Goal: Task Accomplishment & Management: Use online tool/utility

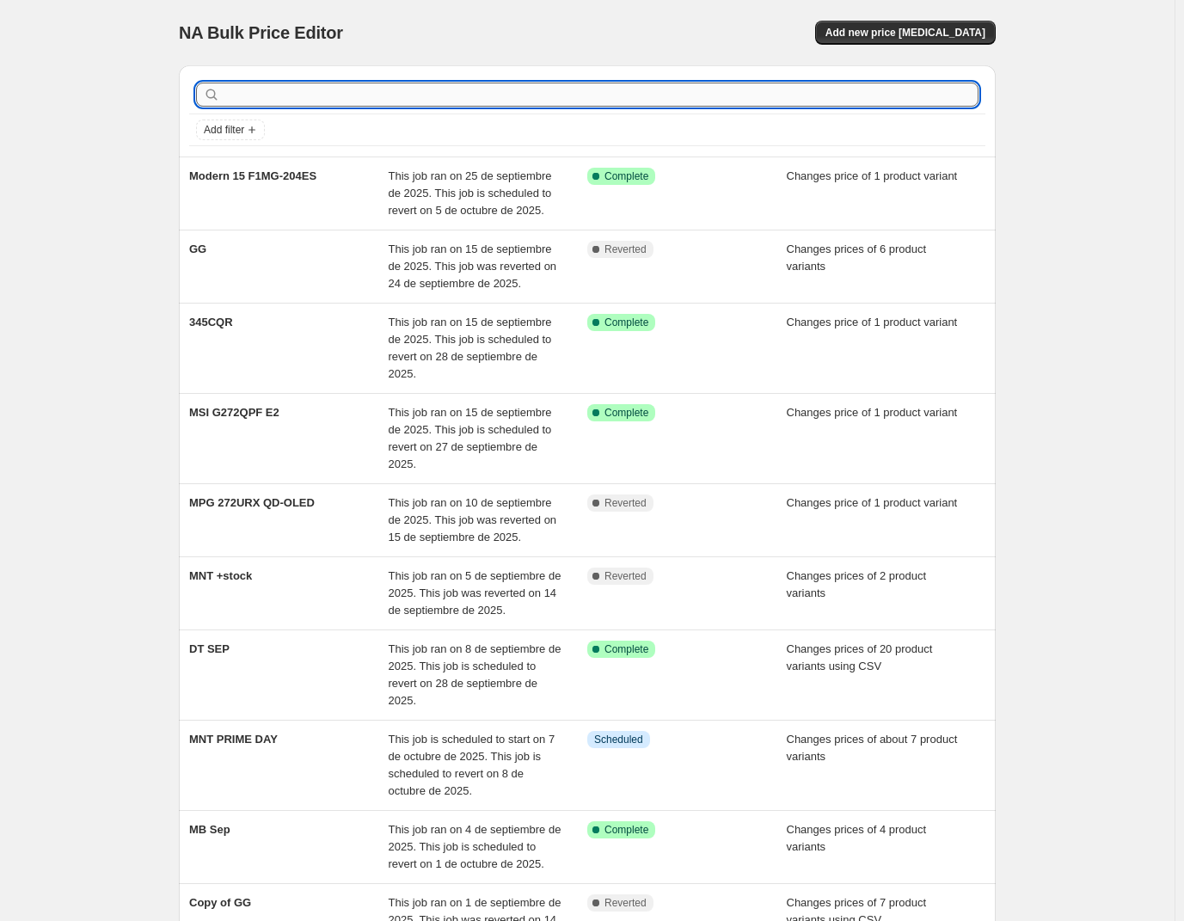
click at [582, 95] on input "text" at bounding box center [601, 95] width 755 height 24
type input "MNT"
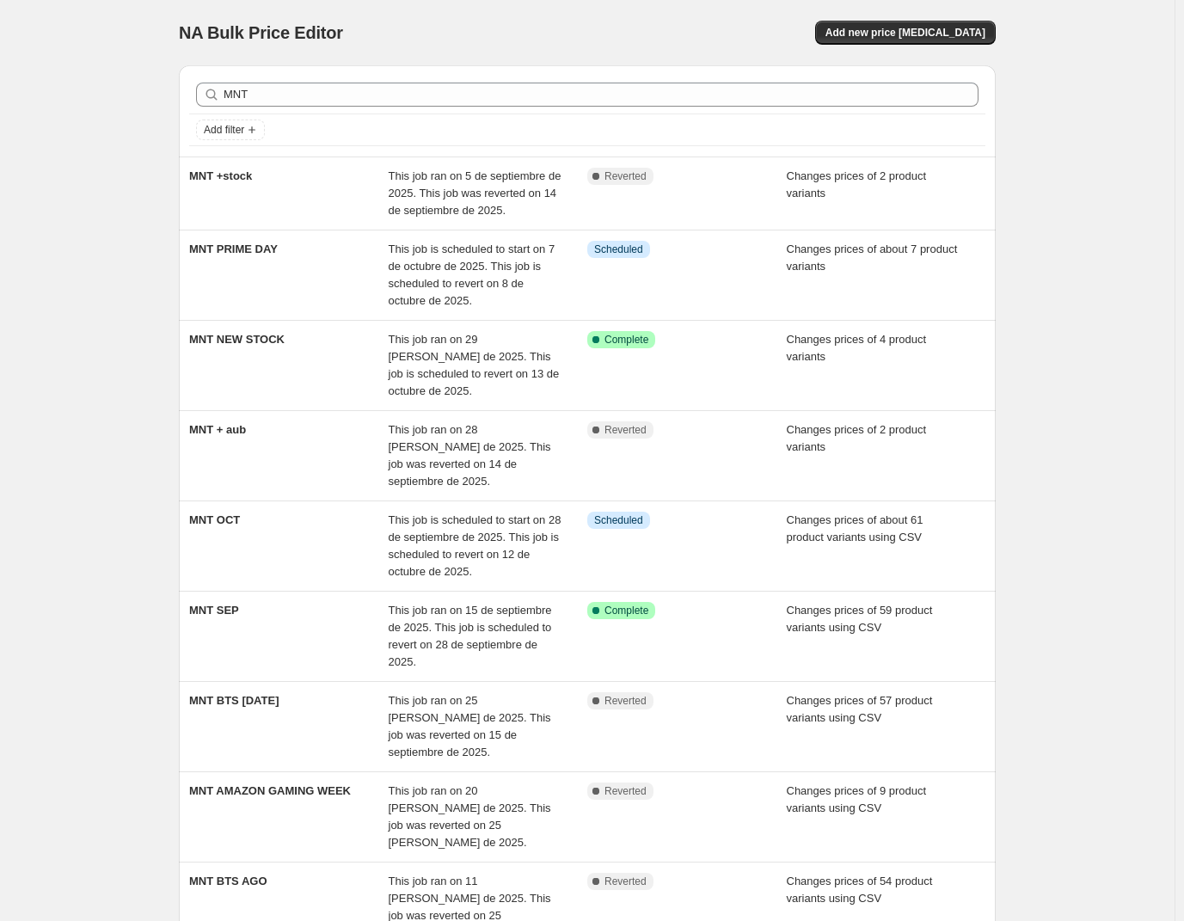
click at [1125, 195] on div "NA Bulk Price Editor. This page is ready NA Bulk Price Editor Add new price [ME…" at bounding box center [587, 606] width 1174 height 1212
click at [929, 30] on span "Add new price [MEDICAL_DATA]" at bounding box center [905, 33] width 160 height 14
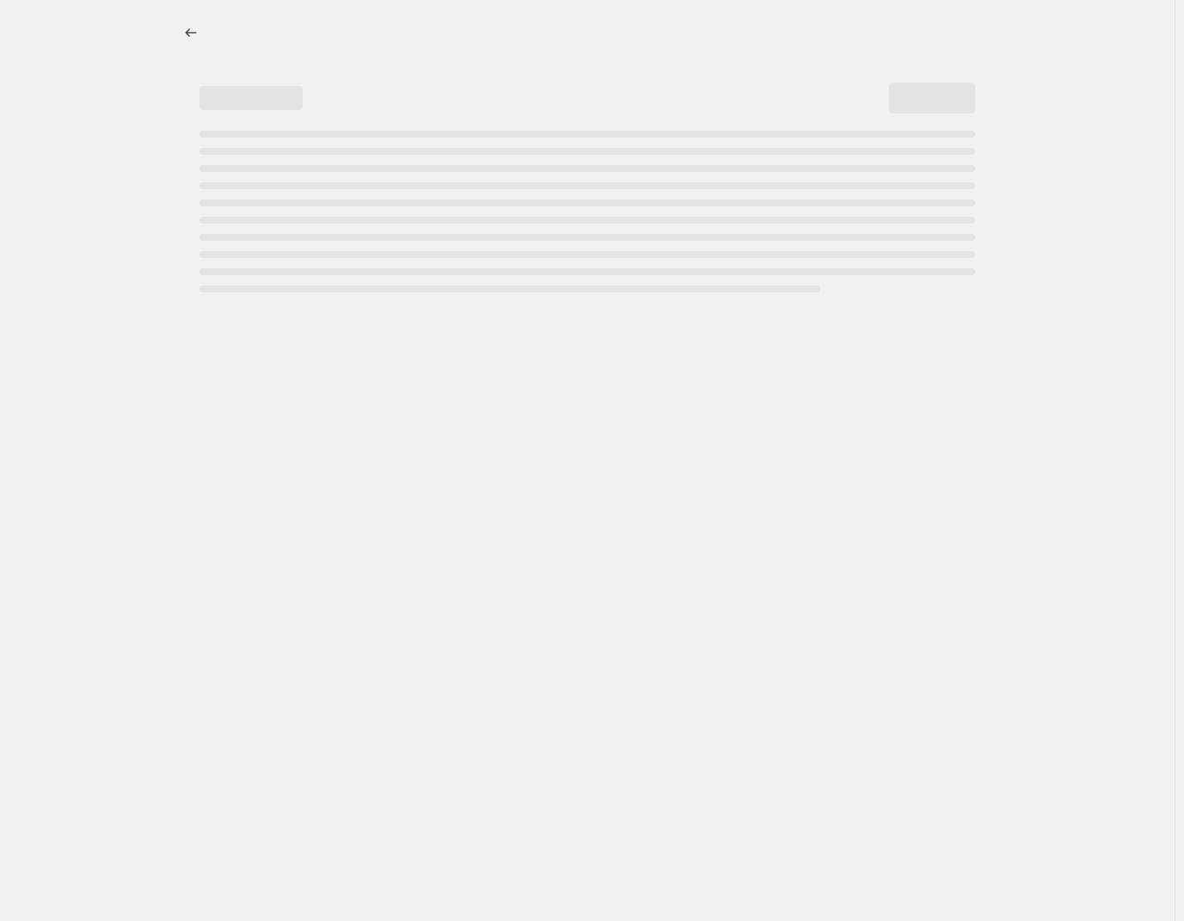
select select "percentage"
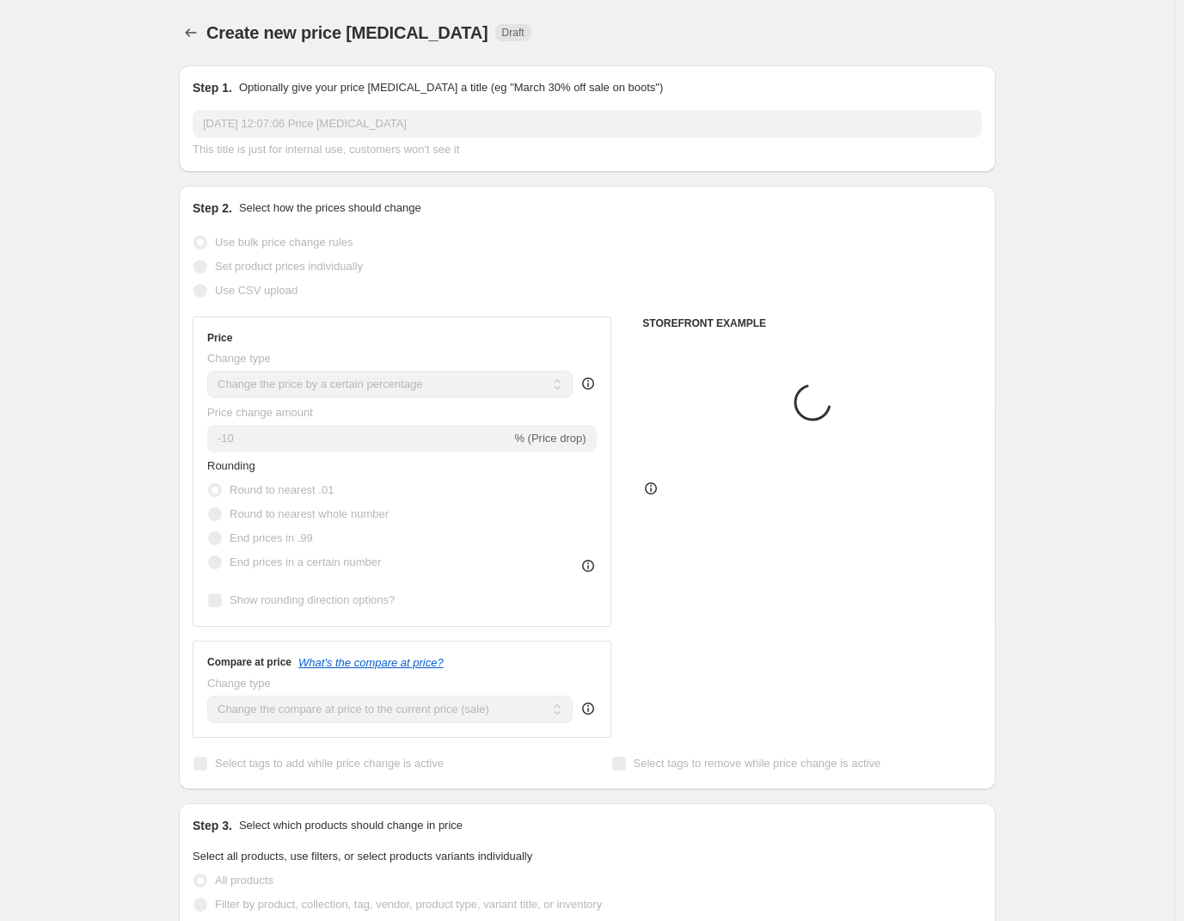
click at [340, 110] on input "[DATE] 12:07:06 Price [MEDICAL_DATA]" at bounding box center [587, 124] width 789 height 28
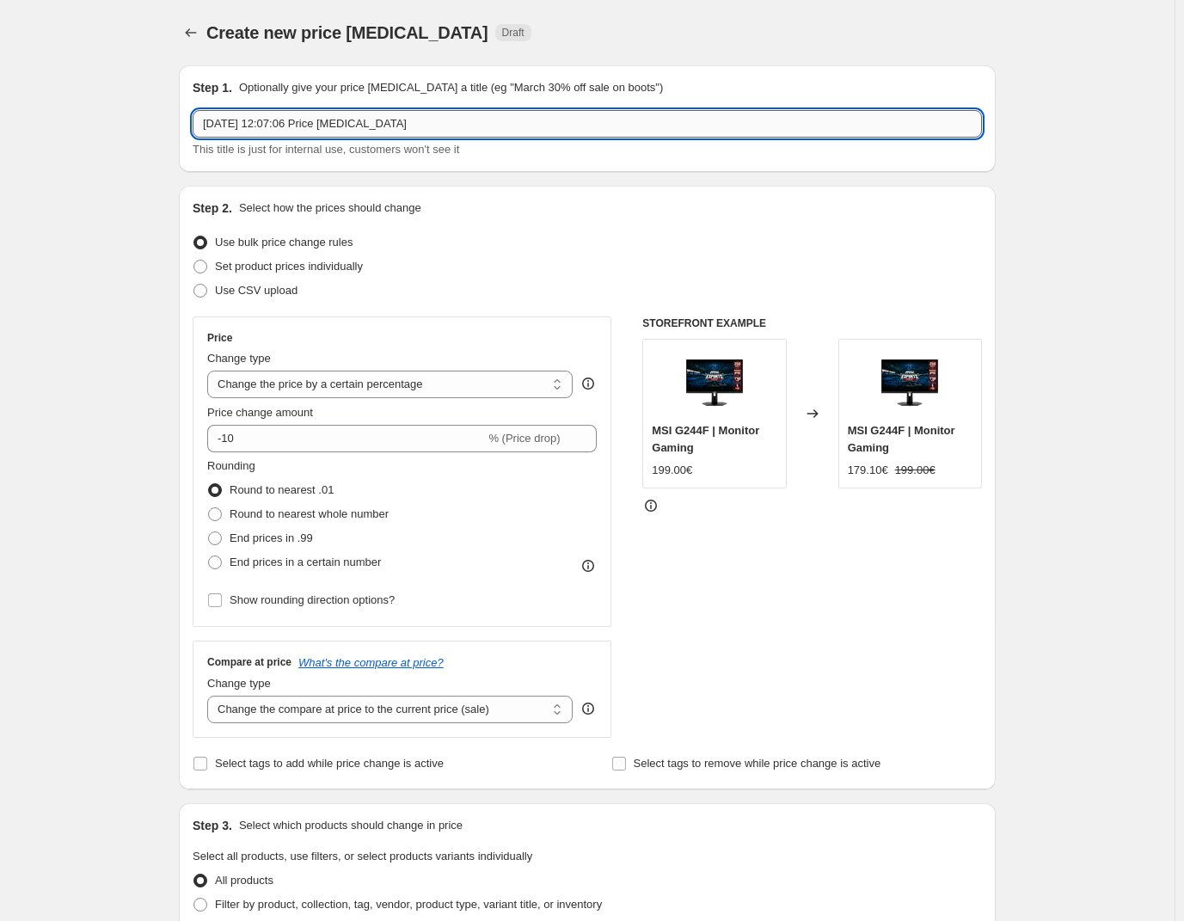
click at [334, 130] on input "[DATE] 12:07:06 Price [MEDICAL_DATA]" at bounding box center [587, 124] width 789 height 28
paste input "9S6-3EA54H-015"
type input "9S6-3EA54H-015"
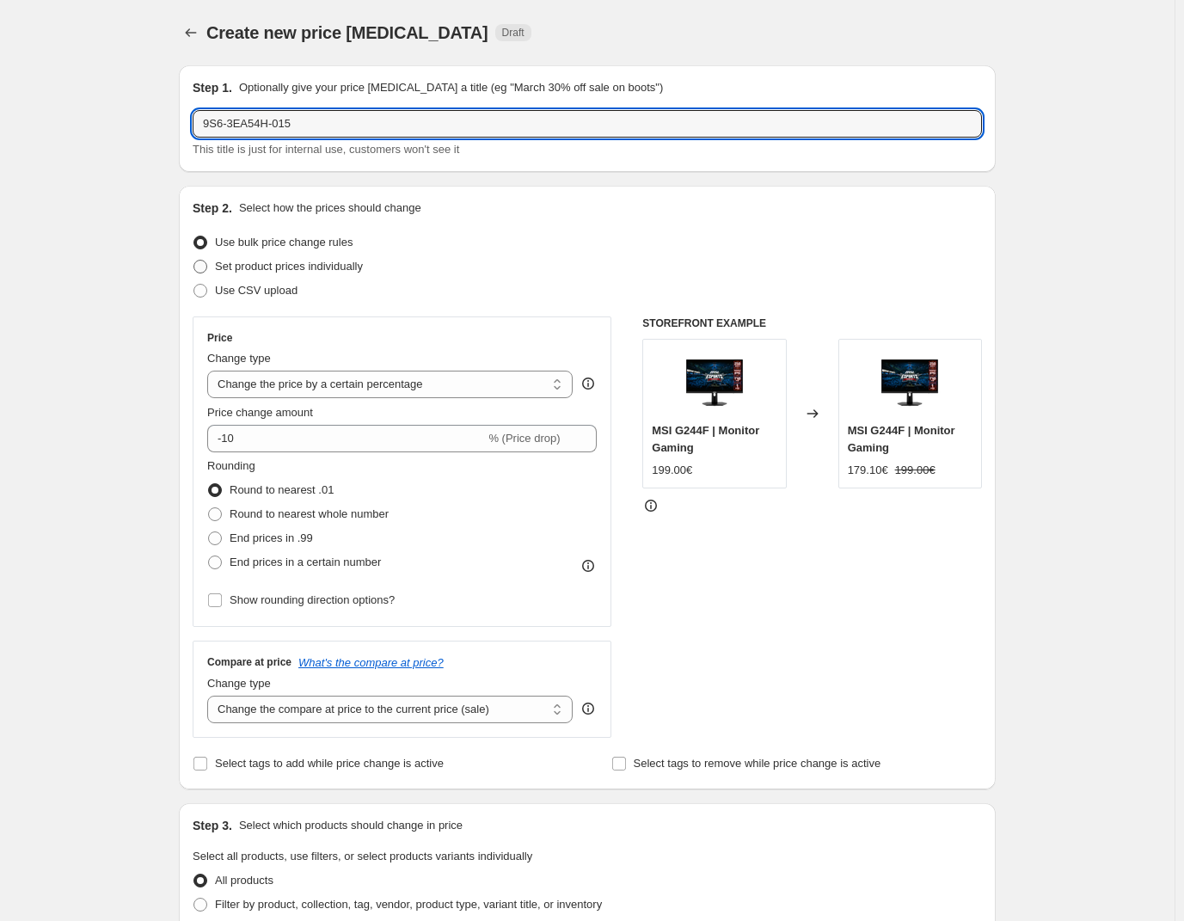
click at [271, 262] on span "Set product prices individually" at bounding box center [289, 266] width 148 height 13
click at [194, 261] on input "Set product prices individually" at bounding box center [193, 260] width 1 height 1
radio input "true"
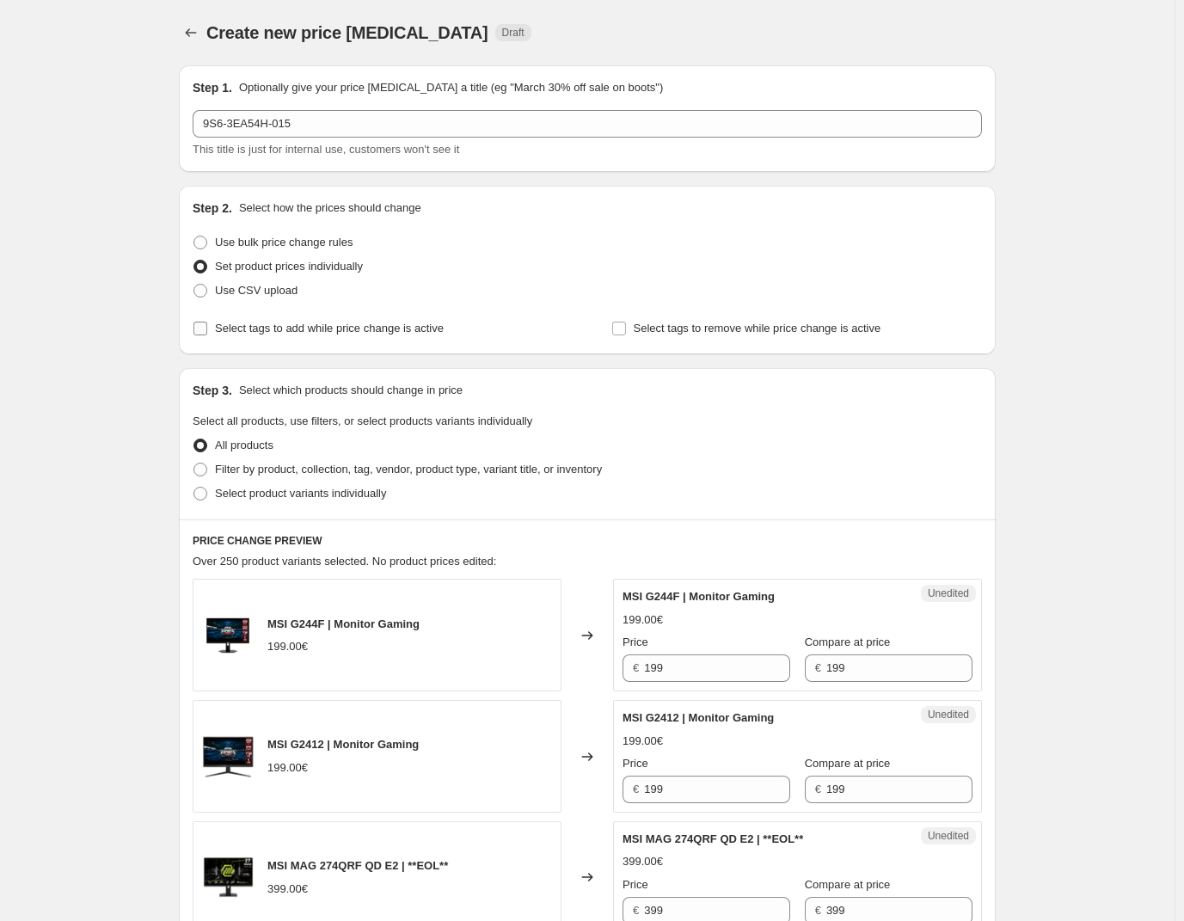
click at [301, 328] on span "Select tags to add while price change is active" at bounding box center [329, 328] width 229 height 13
click at [207, 328] on input "Select tags to add while price change is active" at bounding box center [200, 329] width 14 height 14
checkbox input "true"
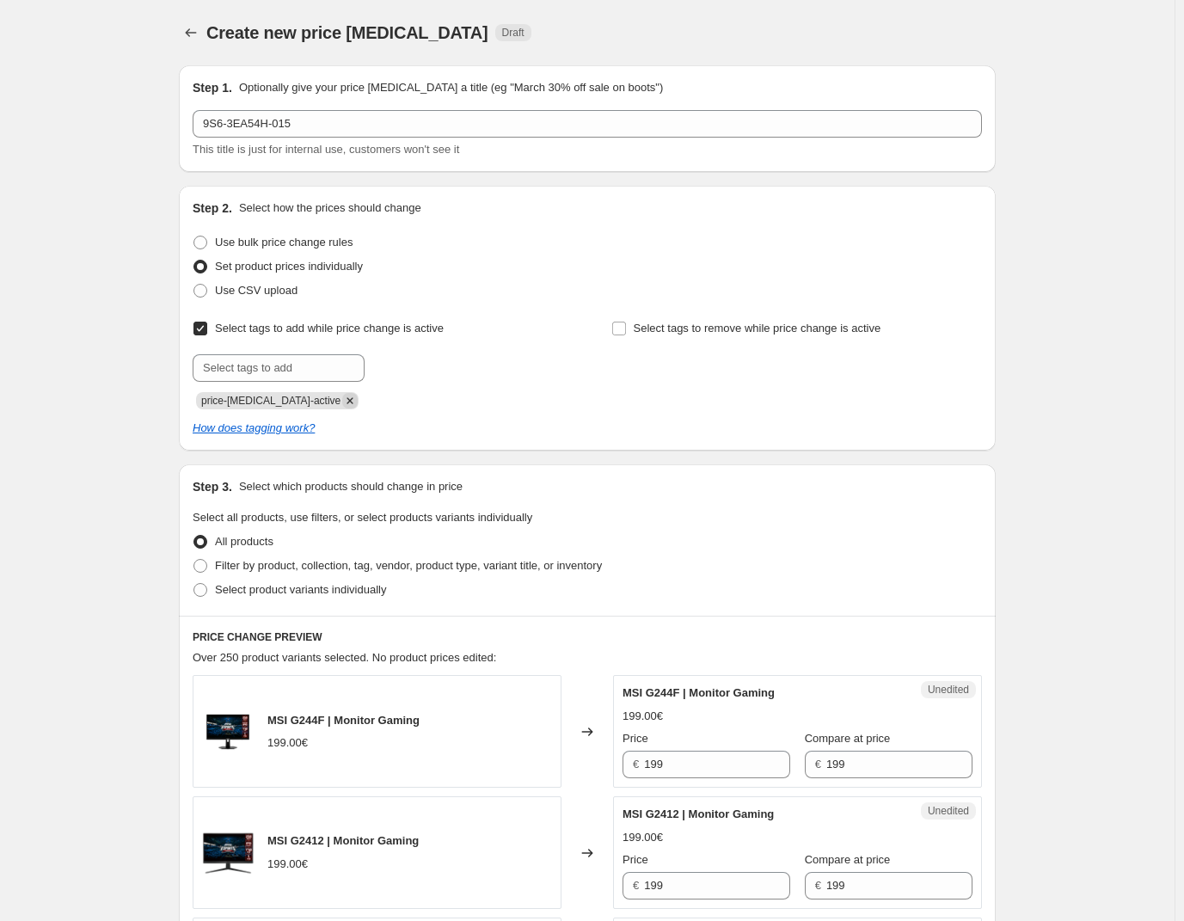
click at [347, 402] on icon "Remove price-change-job-active" at bounding box center [350, 400] width 6 height 6
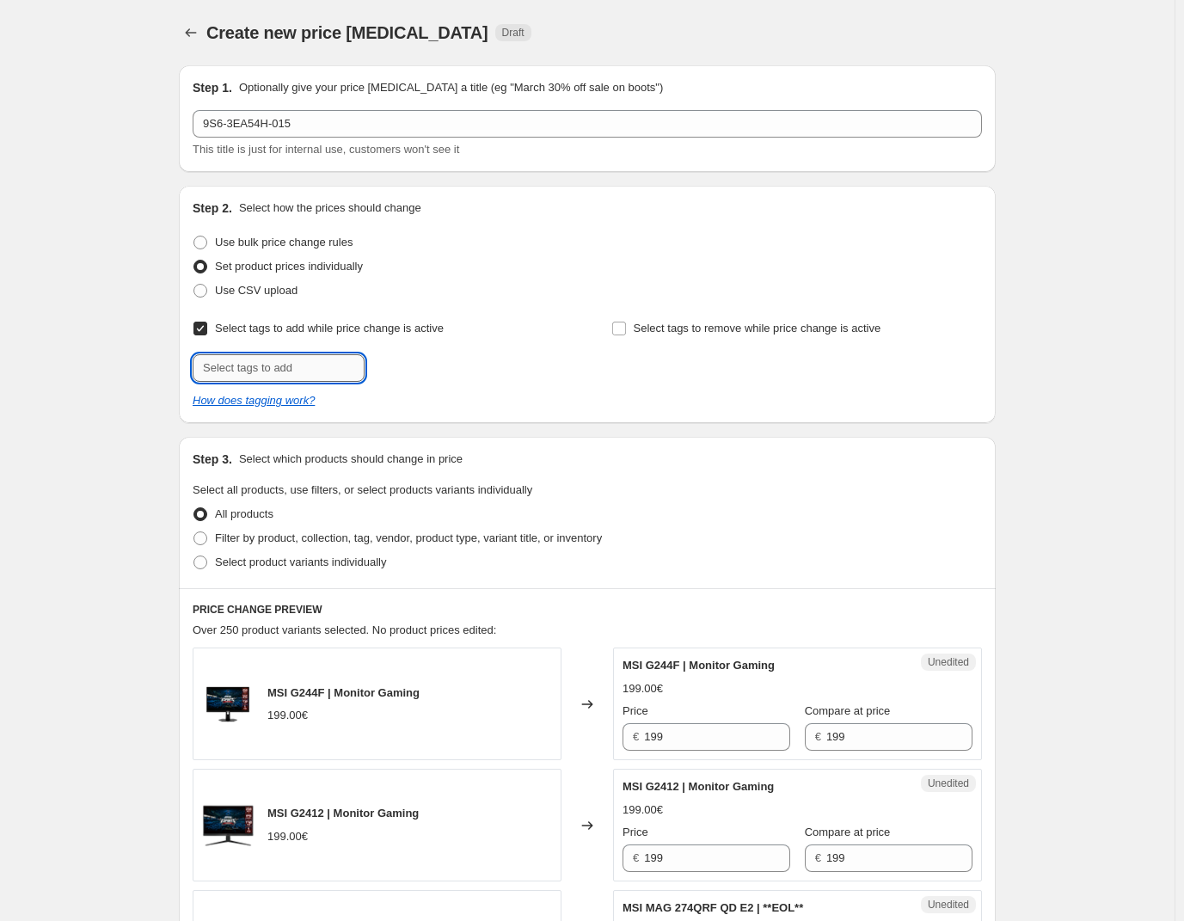
click at [277, 371] on input "text" at bounding box center [279, 368] width 172 height 28
type input "offer"
click at [391, 367] on b "Add" at bounding box center [389, 366] width 20 height 12
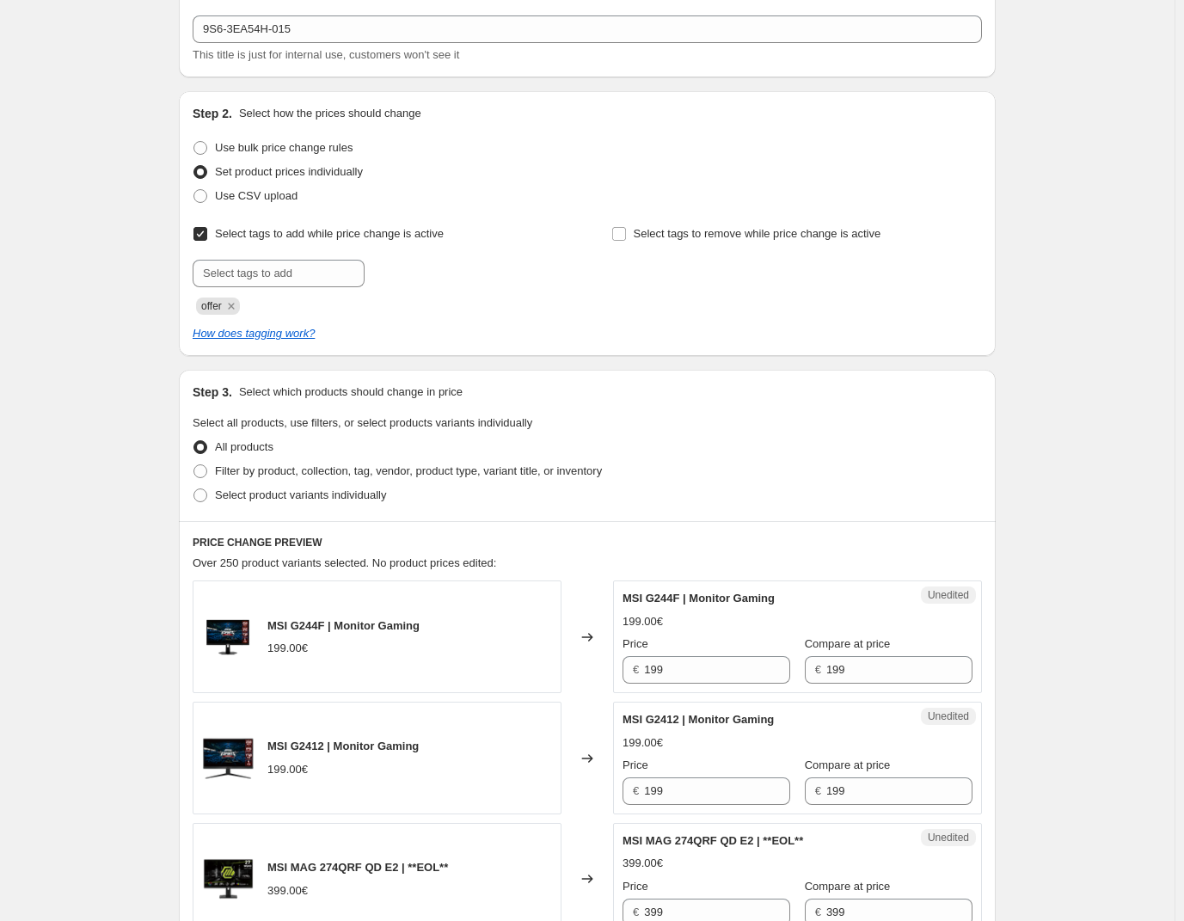
scroll to position [172, 0]
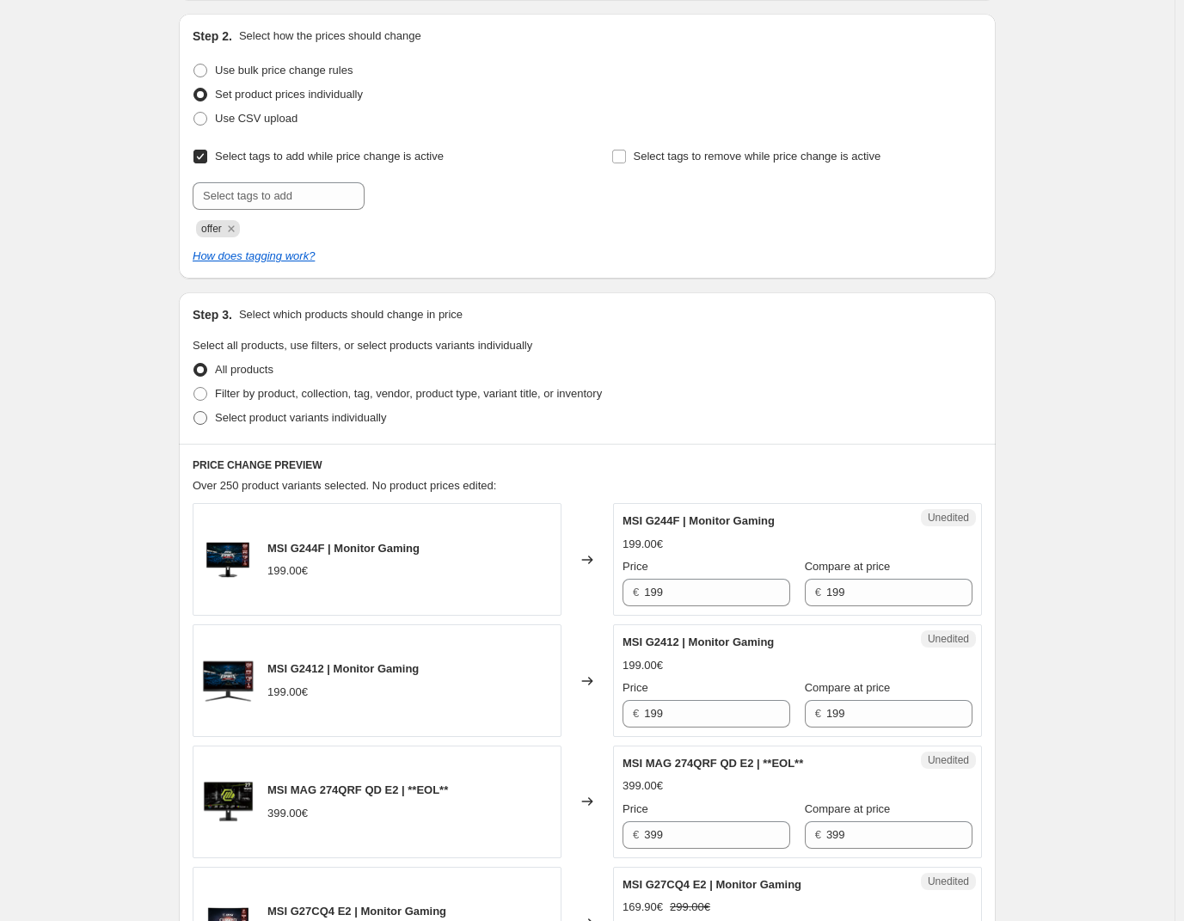
click at [273, 413] on span "Select product variants individually" at bounding box center [300, 417] width 171 height 13
click at [194, 412] on input "Select product variants individually" at bounding box center [193, 411] width 1 height 1
radio input "true"
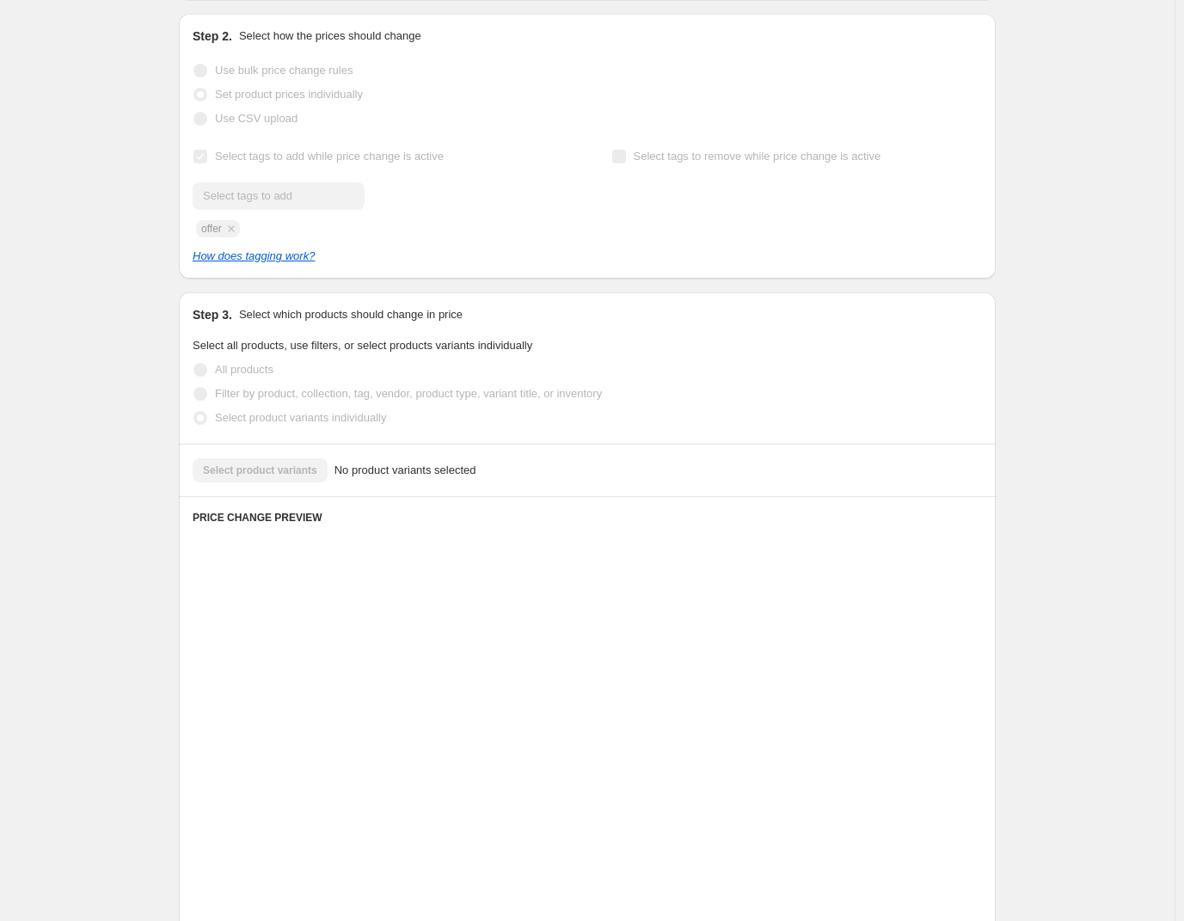
scroll to position [77, 0]
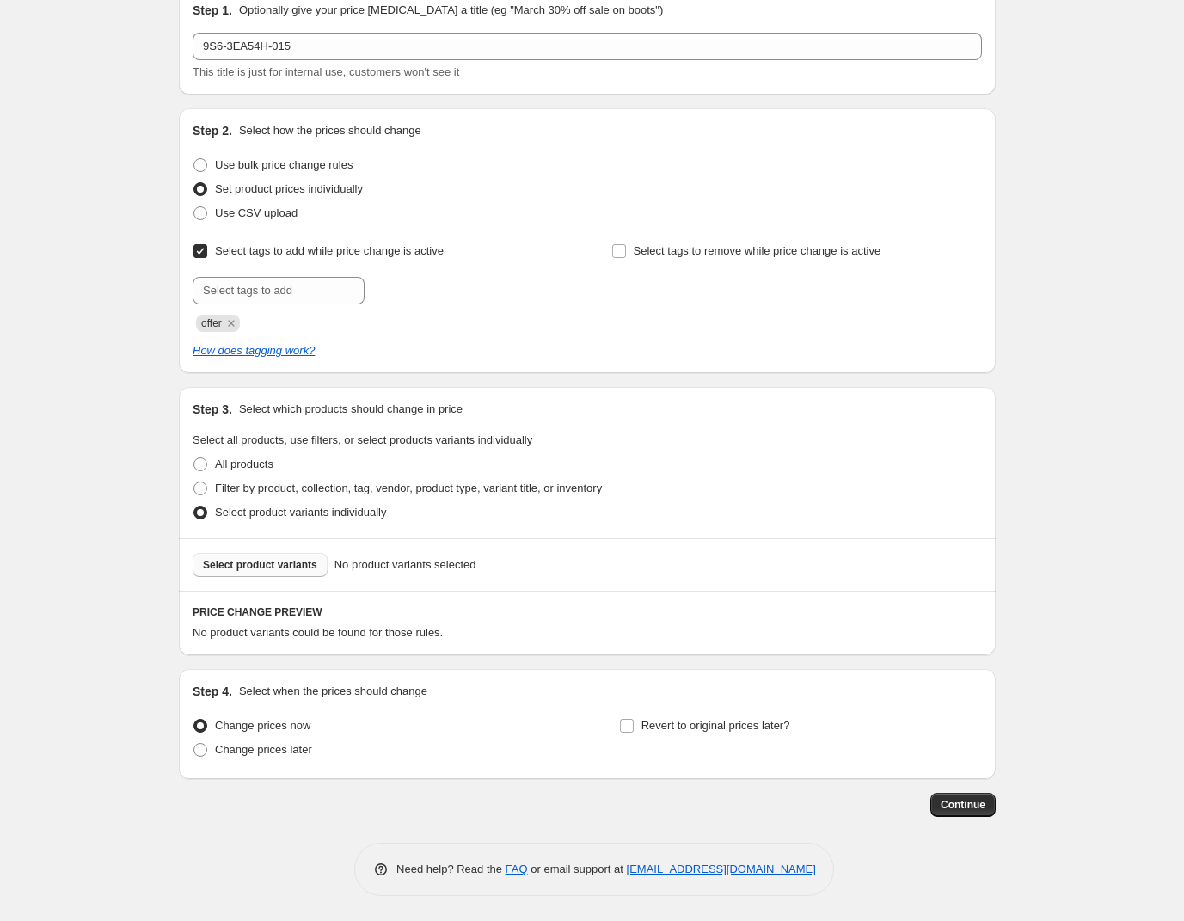
click at [273, 574] on button "Select product variants" at bounding box center [260, 565] width 135 height 24
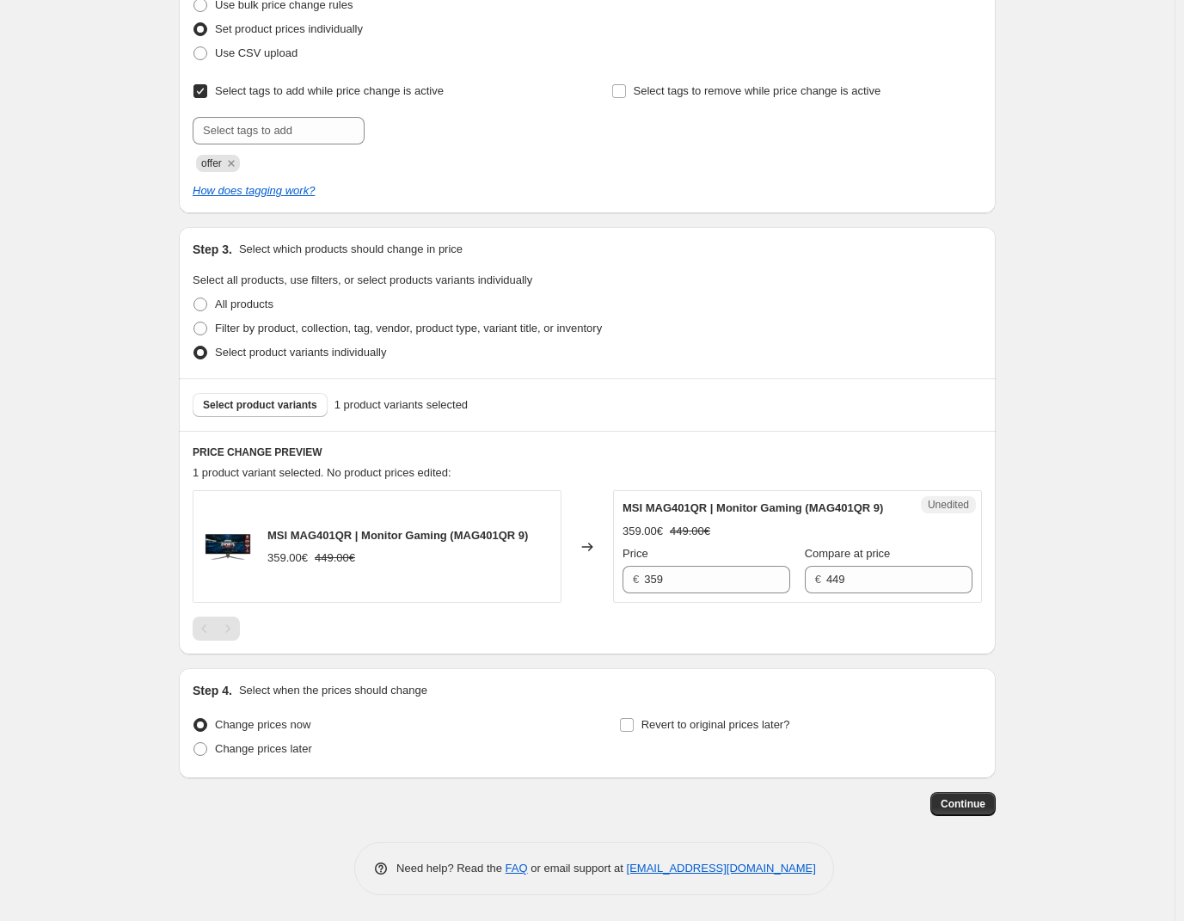
scroll to position [253, 0]
click at [686, 584] on input "359" at bounding box center [717, 580] width 146 height 28
drag, startPoint x: 686, startPoint y: 584, endPoint x: 678, endPoint y: 579, distance: 9.6
click at [684, 584] on input "359" at bounding box center [717, 580] width 146 height 28
type input "339"
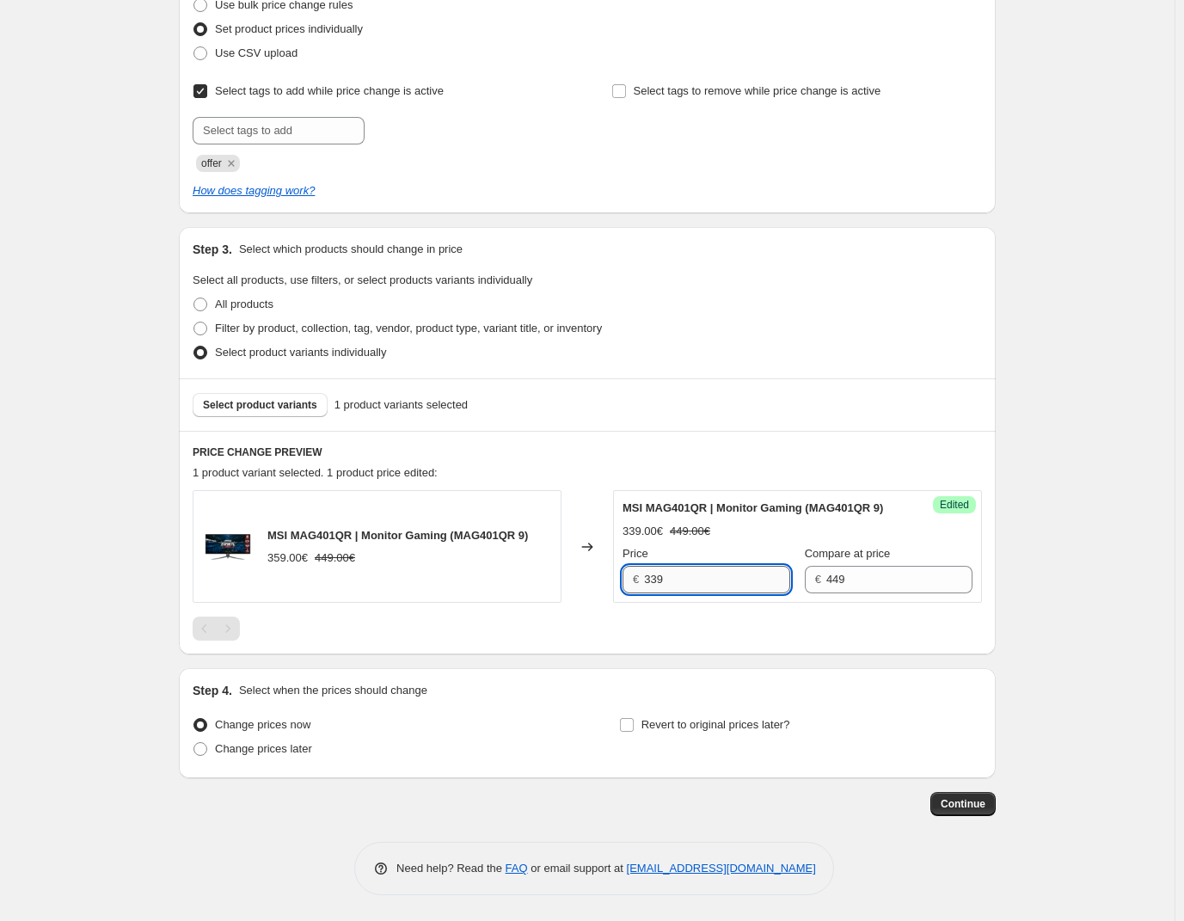
drag, startPoint x: 1105, startPoint y: 570, endPoint x: 655, endPoint y: 589, distance: 450.1
click at [1105, 569] on div "Create new price [MEDICAL_DATA]. This page is ready Create new price [MEDICAL_D…" at bounding box center [587, 342] width 1174 height 1158
click at [291, 750] on span "Change prices later" at bounding box center [263, 748] width 97 height 13
click at [194, 743] on input "Change prices later" at bounding box center [193, 742] width 1 height 1
radio input "true"
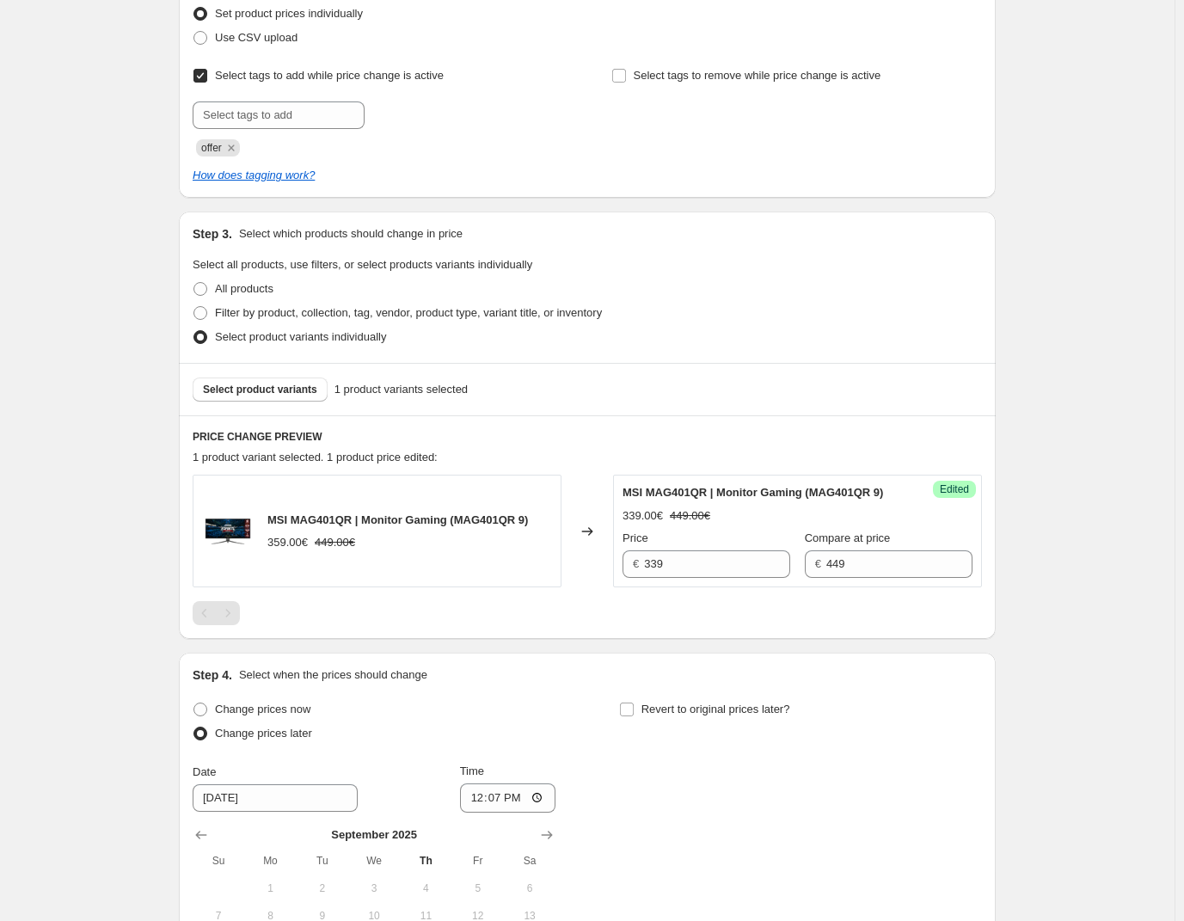
scroll to position [547, 0]
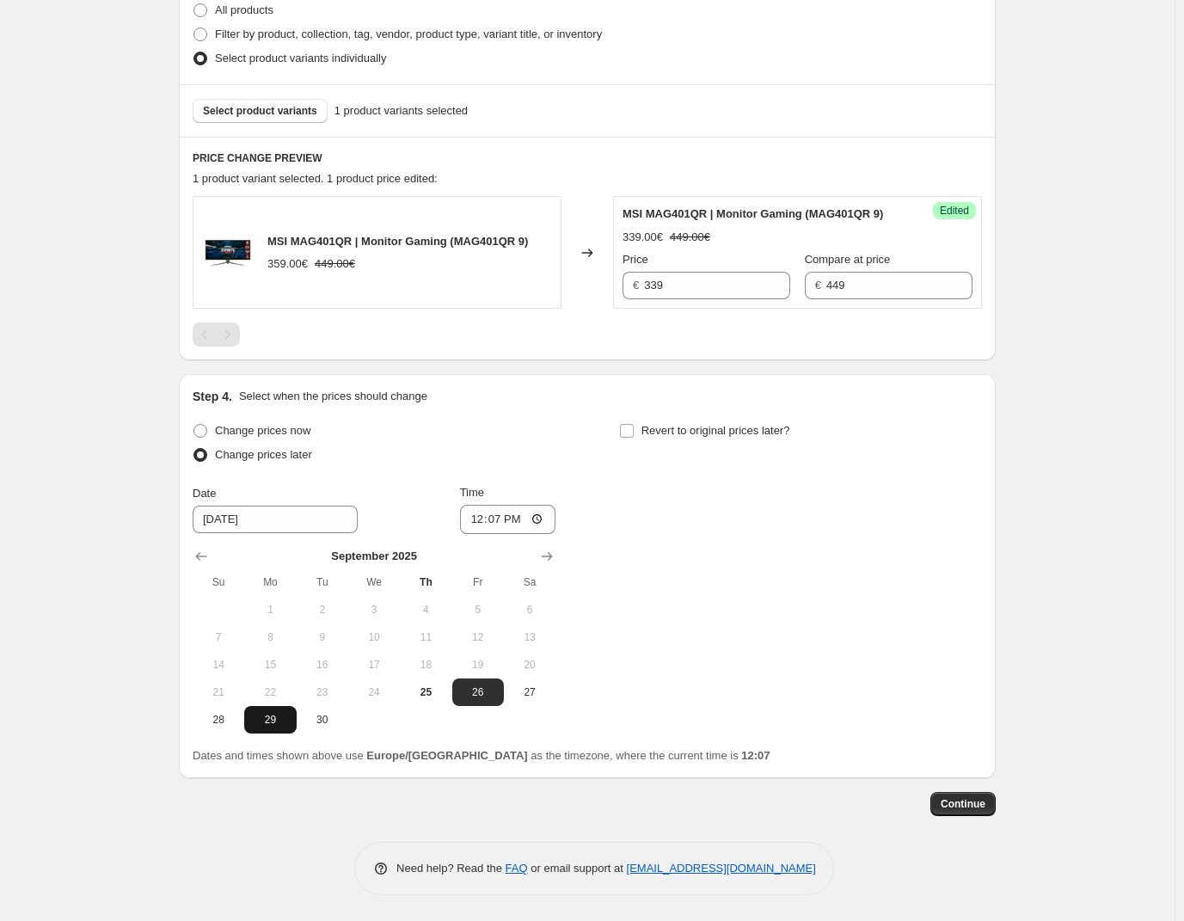
click at [267, 720] on span "29" at bounding box center [270, 720] width 38 height 14
type input "[DATE]"
click at [500, 526] on input "12:07" at bounding box center [508, 519] width 96 height 29
type input "00:15"
click at [647, 433] on span "Revert to original prices later?" at bounding box center [715, 430] width 149 height 13
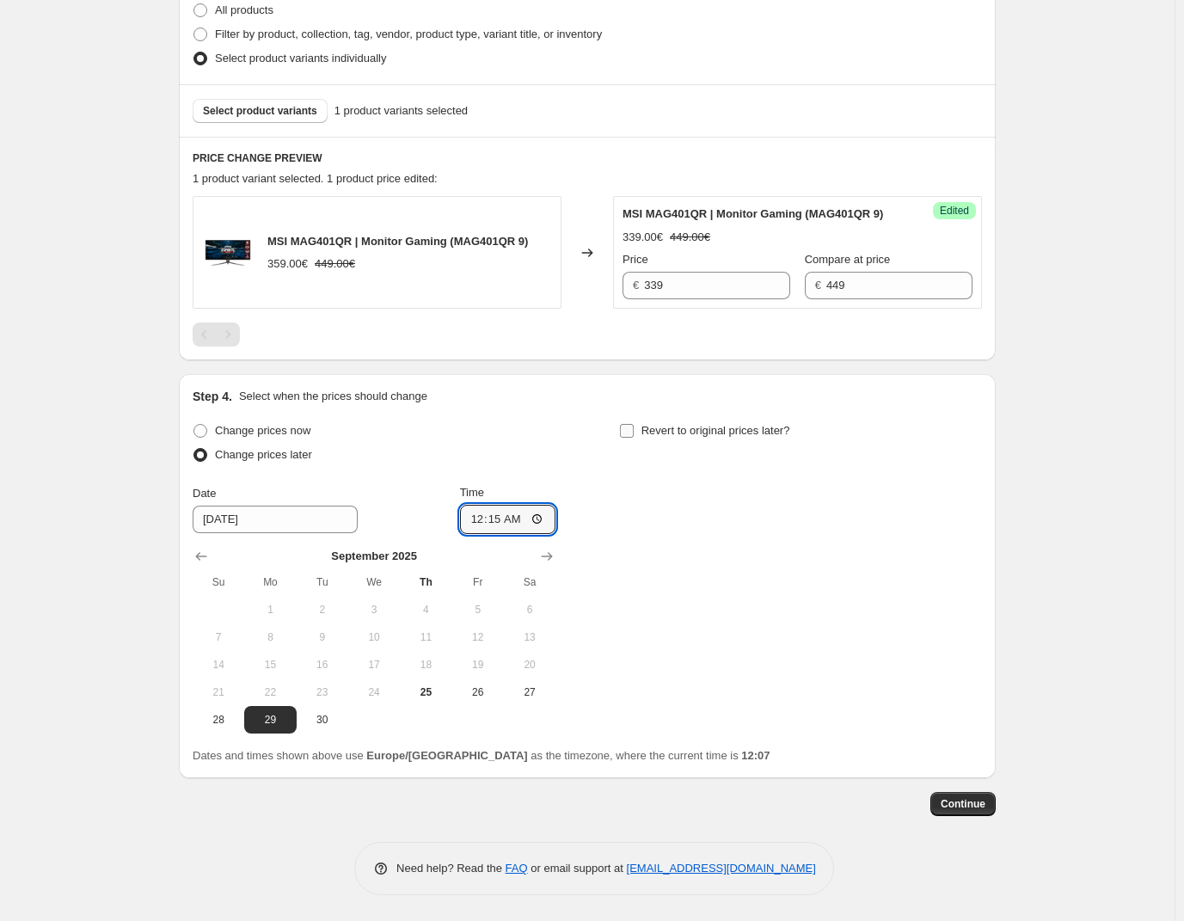
click at [634, 433] on input "Revert to original prices later?" at bounding box center [627, 431] width 14 height 14
checkbox input "true"
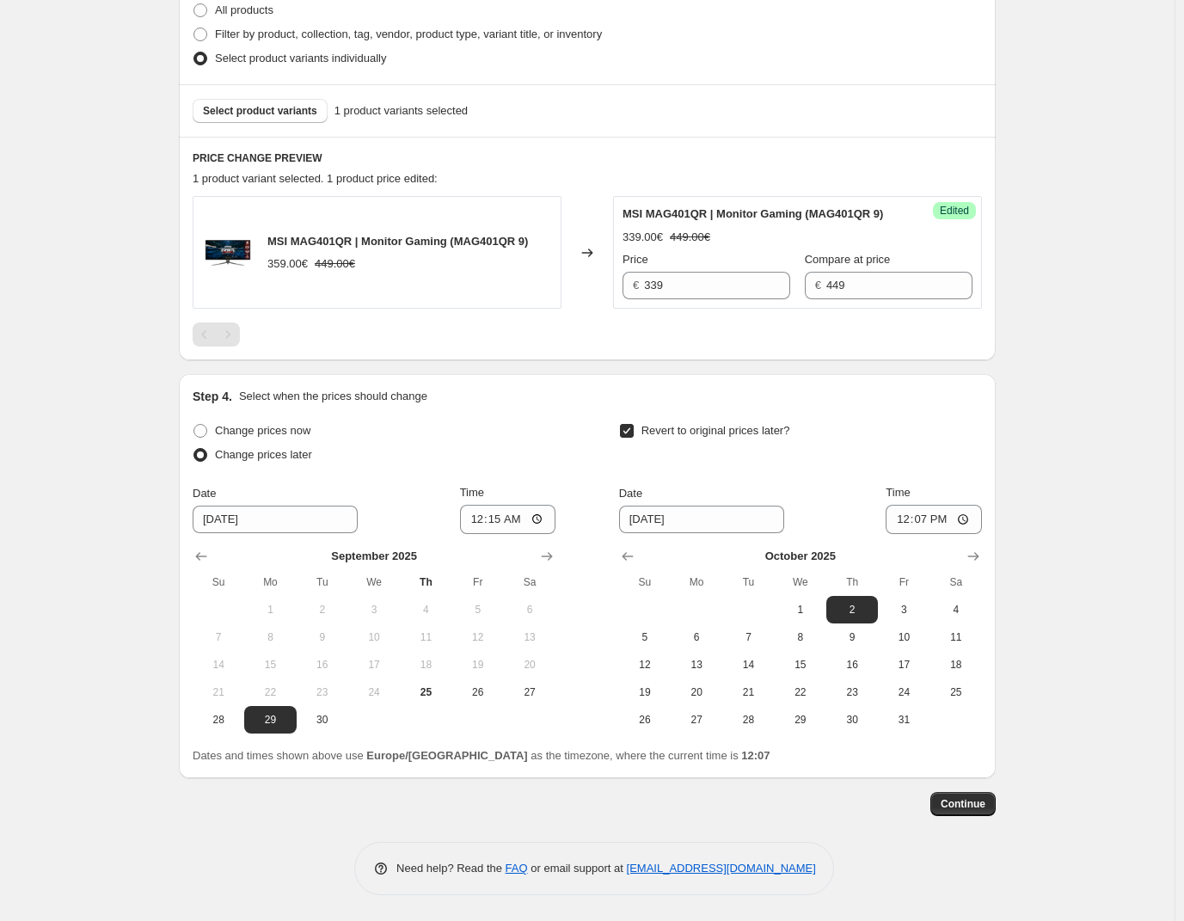
click at [1068, 512] on div "Create new price [MEDICAL_DATA]. This page is ready Create new price [MEDICAL_D…" at bounding box center [587, 195] width 1174 height 1452
click at [659, 666] on span "12" at bounding box center [645, 665] width 38 height 14
type input "[DATE]"
click at [931, 523] on input "12:07" at bounding box center [934, 519] width 96 height 29
type input "23:59"
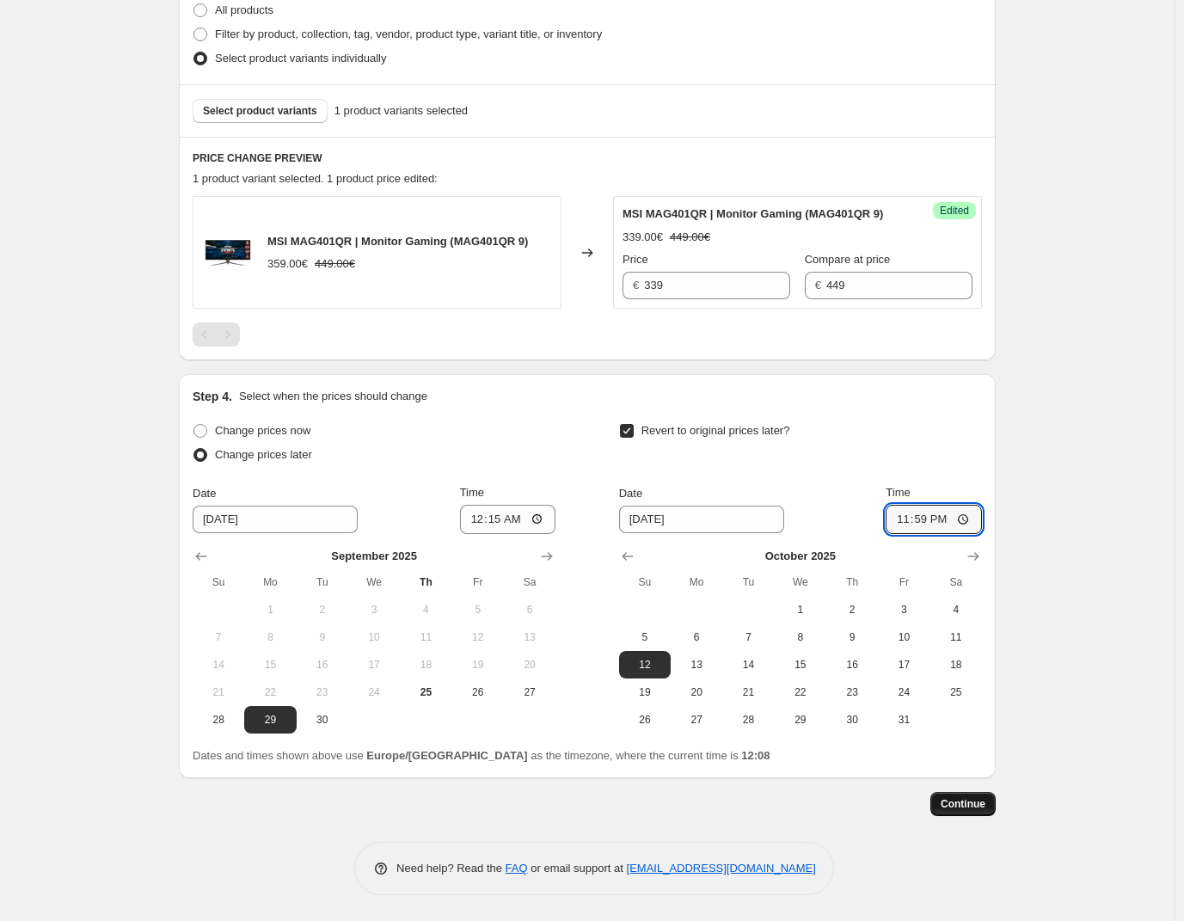
click at [965, 801] on span "Continue" at bounding box center [963, 804] width 45 height 14
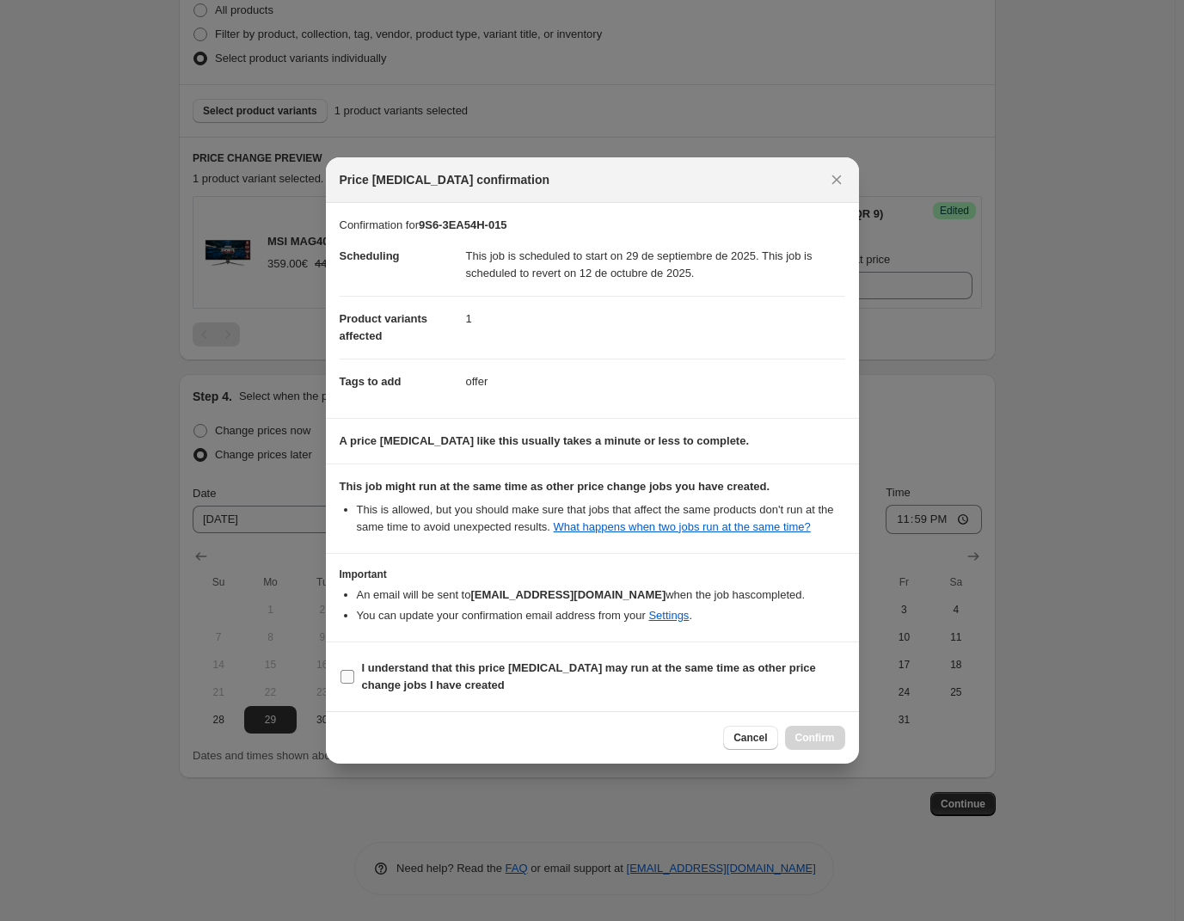
click at [481, 685] on span "I understand that this price [MEDICAL_DATA] may run at the same time as other p…" at bounding box center [603, 676] width 483 height 34
click at [354, 684] on input "I understand that this price [MEDICAL_DATA] may run at the same time as other p…" at bounding box center [347, 677] width 14 height 14
checkbox input "true"
click at [828, 735] on span "Confirm" at bounding box center [815, 738] width 40 height 14
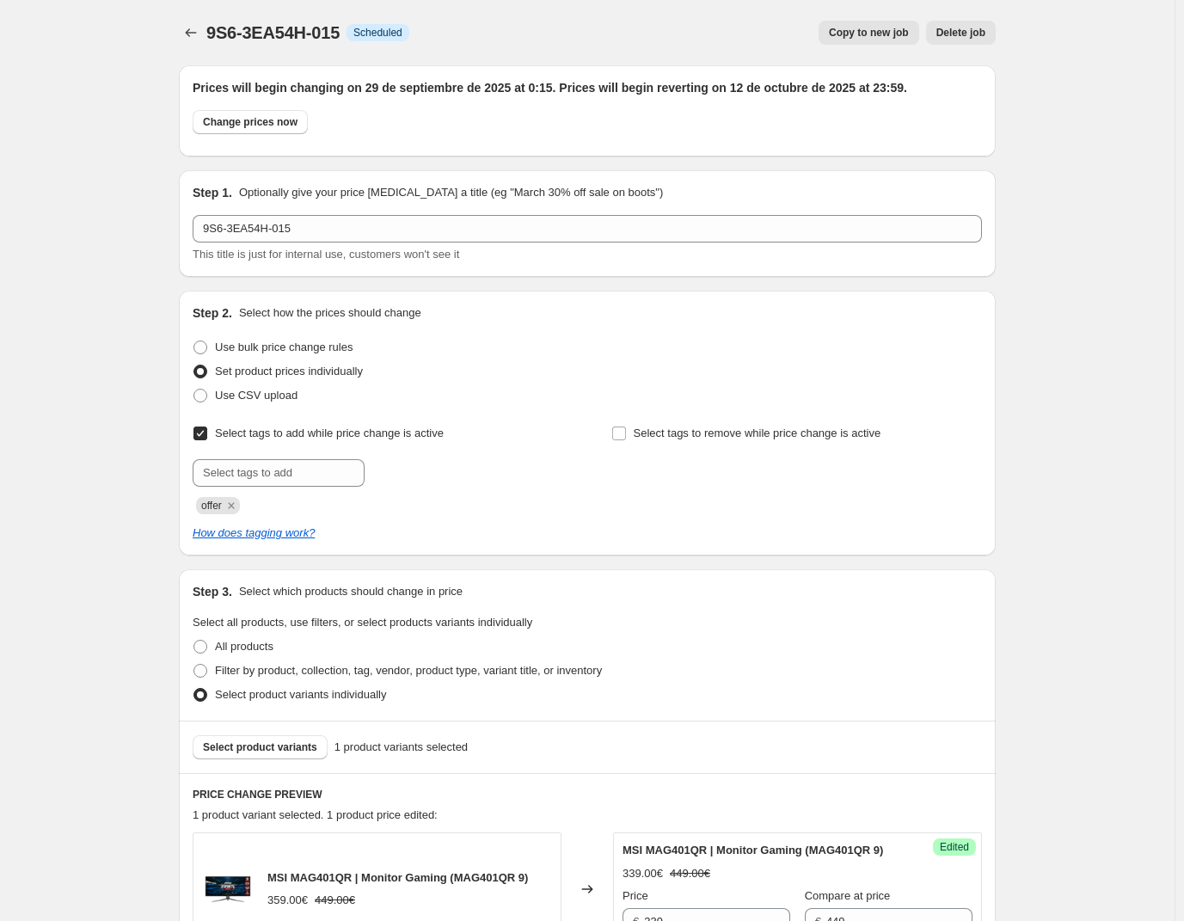
scroll to position [547, 0]
